Goal: Transaction & Acquisition: Purchase product/service

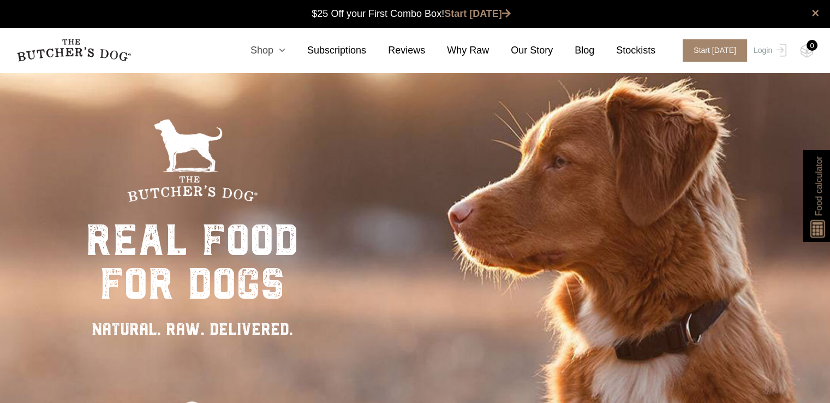
click at [281, 44] on link "Shop" at bounding box center [257, 50] width 57 height 15
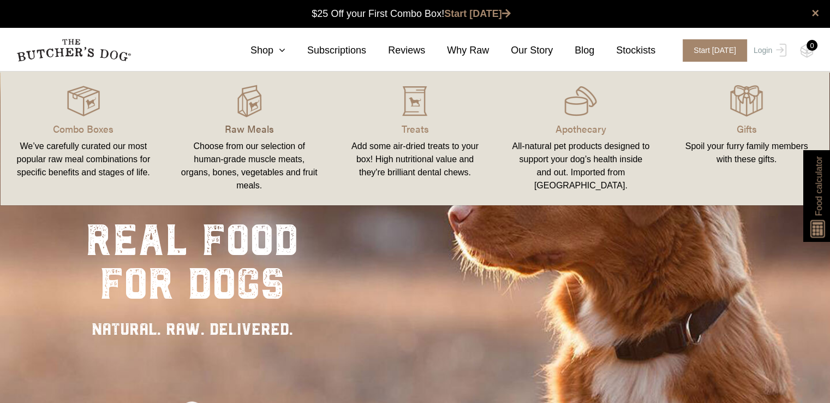
click at [256, 126] on p "Raw Meals" at bounding box center [249, 128] width 140 height 15
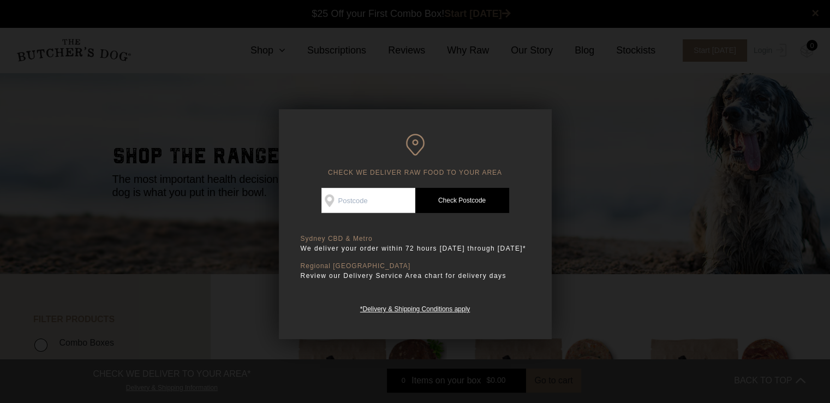
click at [649, 159] on div at bounding box center [415, 201] width 830 height 403
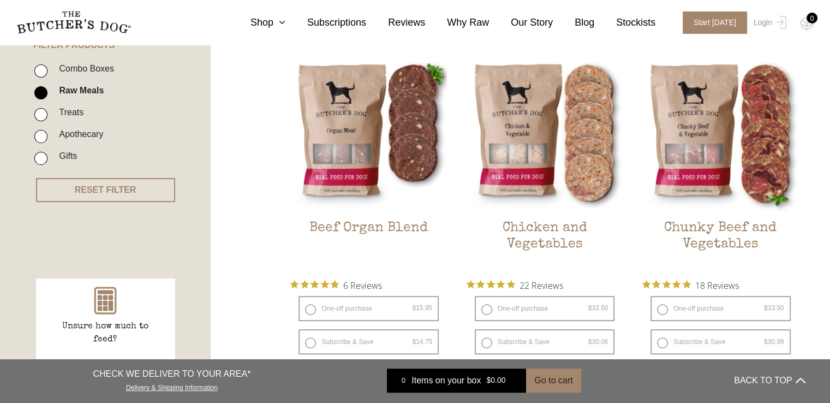
scroll to position [266, 0]
